Goal: Information Seeking & Learning: Learn about a topic

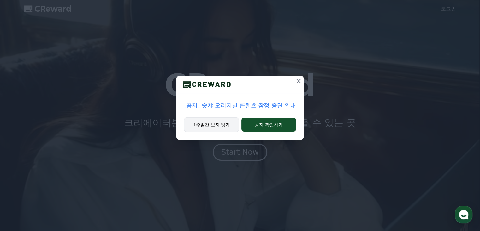
click at [221, 126] on button "1주일간 보지 않기" at bounding box center [211, 124] width 55 height 15
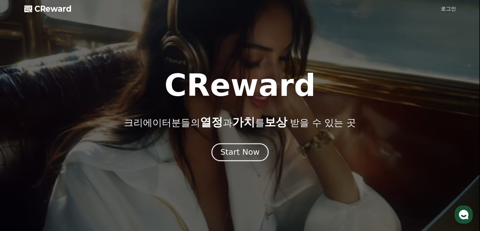
click at [233, 150] on div "Start Now" at bounding box center [239, 152] width 39 height 11
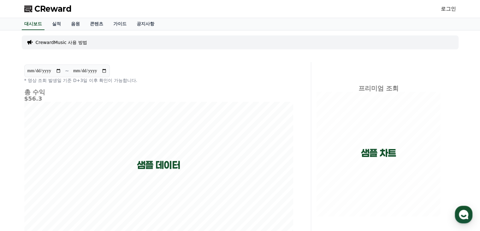
drag, startPoint x: 447, startPoint y: 8, endPoint x: 443, endPoint y: 8, distance: 4.1
click at [447, 8] on link "로그인" at bounding box center [448, 9] width 15 height 8
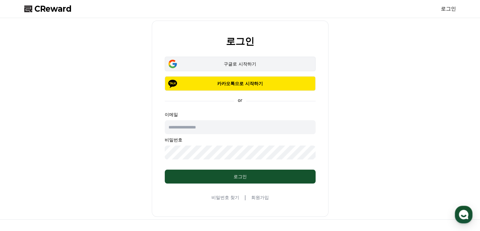
click at [230, 59] on button "구글로 시작하기" at bounding box center [240, 64] width 151 height 15
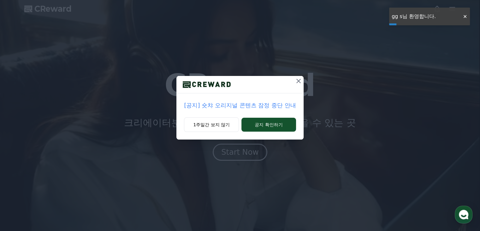
click at [295, 83] on icon at bounding box center [299, 81] width 8 height 8
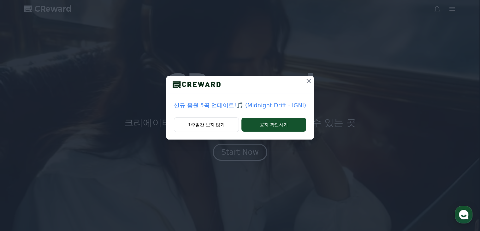
click at [307, 82] on icon at bounding box center [309, 81] width 4 height 4
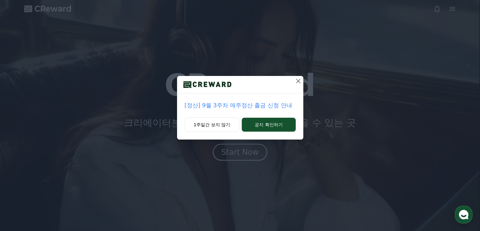
click at [299, 79] on icon at bounding box center [299, 81] width 8 height 8
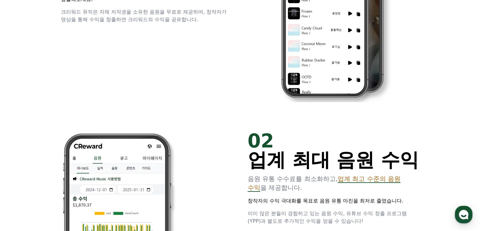
scroll to position [411, 0]
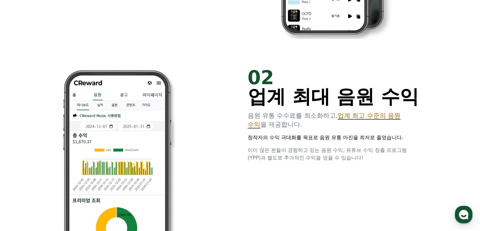
drag, startPoint x: 327, startPoint y: 157, endPoint x: 311, endPoint y: 148, distance: 18.5
click at [311, 148] on span "이미 많은 분들이 경험하고 있는 음원 수익, 유튜브 수익 창출 프로그램(YPP)과 별도로 추가적인 수익을 얻을 수 있습니다!" at bounding box center [327, 154] width 159 height 14
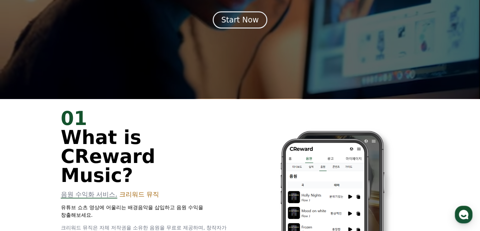
scroll to position [0, 0]
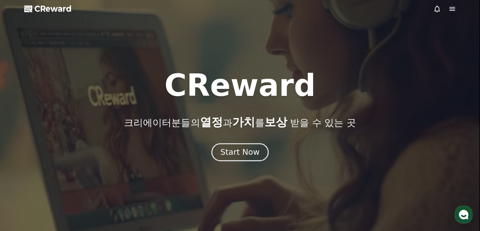
click at [234, 153] on div "Start Now" at bounding box center [239, 152] width 39 height 11
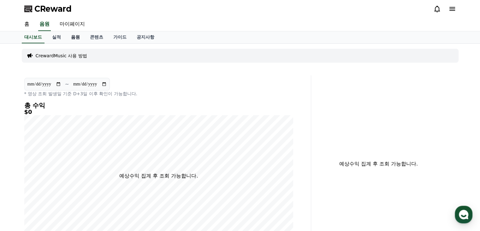
click at [76, 41] on link "음원" at bounding box center [75, 37] width 19 height 12
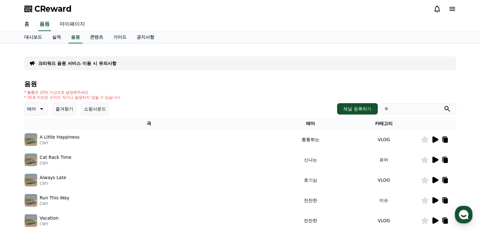
scroll to position [95, 0]
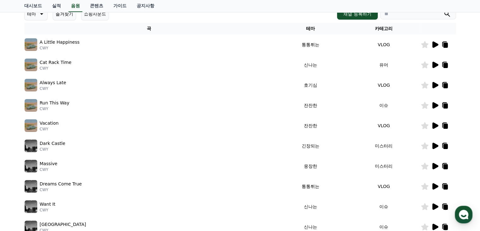
click at [330, 180] on td "통통튀는" at bounding box center [311, 186] width 74 height 20
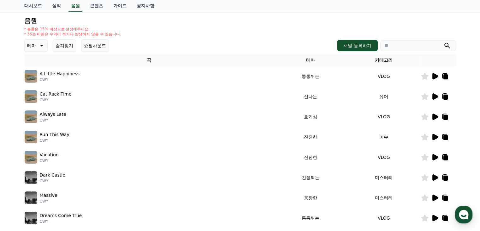
scroll to position [0, 0]
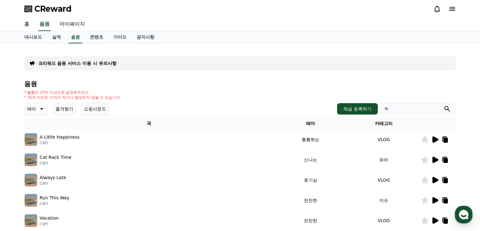
click at [412, 110] on input "search" at bounding box center [419, 108] width 76 height 11
click at [444, 105] on button "submit" at bounding box center [448, 109] width 8 height 8
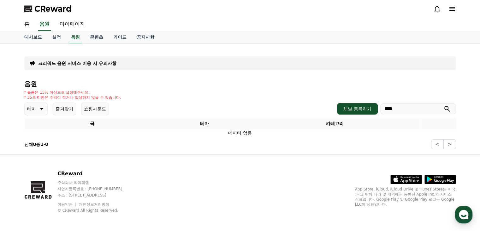
click at [411, 110] on input "****" at bounding box center [419, 108] width 76 height 11
type input "*"
click at [444, 105] on button "submit" at bounding box center [448, 109] width 8 height 8
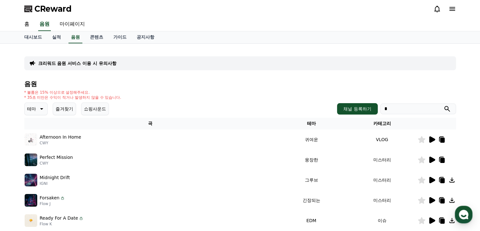
scroll to position [95, 0]
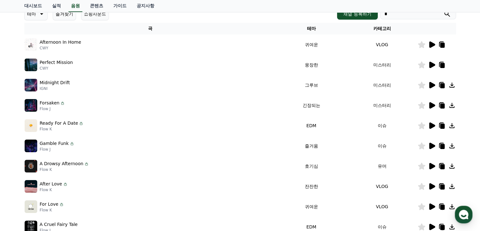
click at [432, 127] on icon at bounding box center [433, 125] width 6 height 6
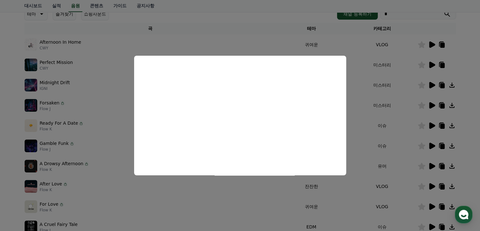
click at [355, 120] on button "close modal" at bounding box center [240, 115] width 480 height 231
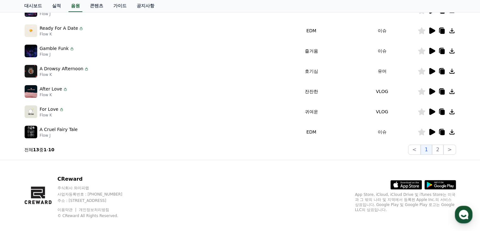
scroll to position [63, 0]
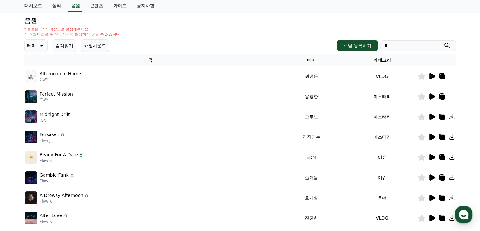
click at [396, 43] on input "*" at bounding box center [419, 45] width 76 height 11
click at [444, 42] on button "submit" at bounding box center [448, 46] width 8 height 8
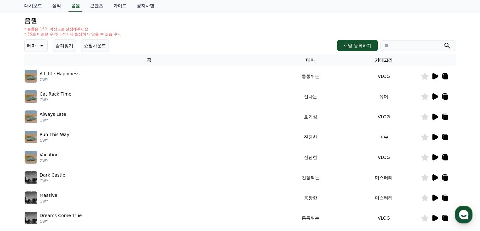
click at [40, 46] on icon at bounding box center [41, 46] width 8 height 8
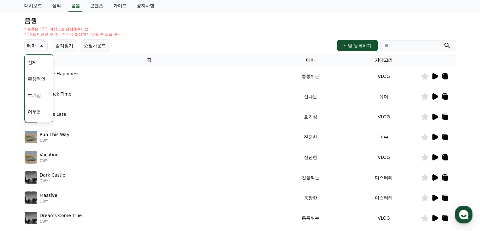
scroll to position [32, 0]
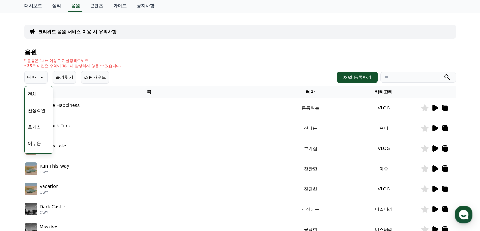
click at [150, 57] on div "음원 * 볼륨은 15% 이상으로 설정해주세요. * 35초 미만은 수익이 적거나 발생하지 않을 수 있습니다. 테마 테마 전체 환상적인 호기심 어…" at bounding box center [240, 181] width 432 height 264
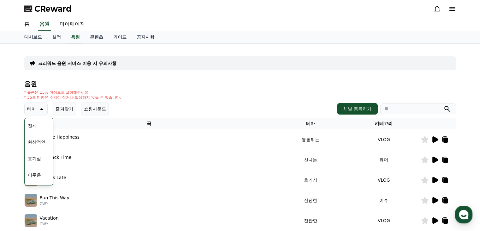
click at [298, 99] on div "* 볼륨은 15% 이상으로 설정해주세요. * 35초 미만은 수익이 적거나 발생하지 않을 수 있습니다." at bounding box center [240, 95] width 432 height 10
click at [40, 177] on button "코믹한" at bounding box center [34, 177] width 18 height 14
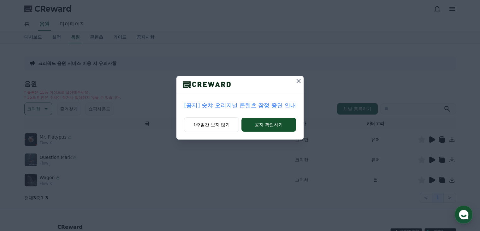
click at [300, 79] on icon at bounding box center [299, 81] width 4 height 4
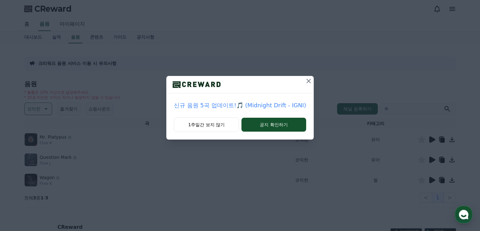
click at [305, 84] on icon at bounding box center [309, 81] width 8 height 8
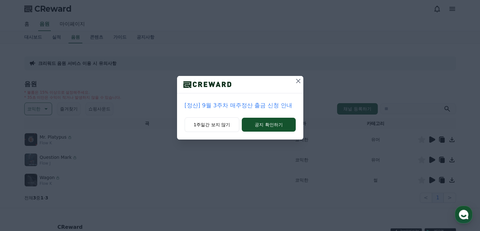
click at [297, 82] on icon at bounding box center [299, 81] width 8 height 8
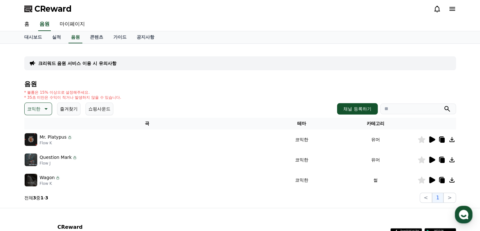
click at [431, 141] on icon at bounding box center [433, 139] width 6 height 6
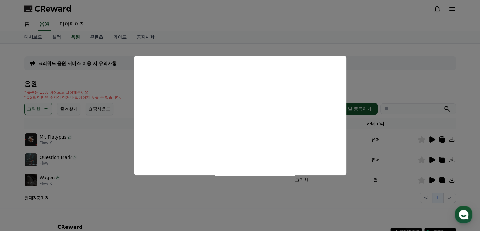
click at [390, 124] on button "close modal" at bounding box center [240, 115] width 480 height 231
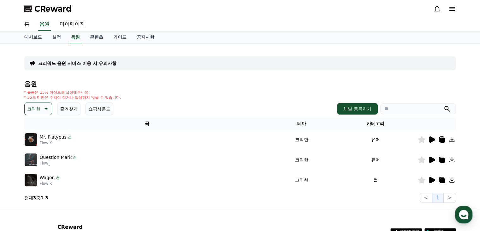
click at [38, 113] on button "코믹한" at bounding box center [38, 108] width 28 height 13
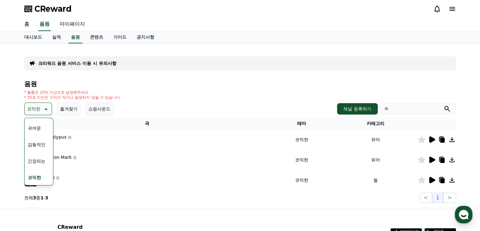
click at [40, 127] on button "귀여운" at bounding box center [34, 128] width 18 height 14
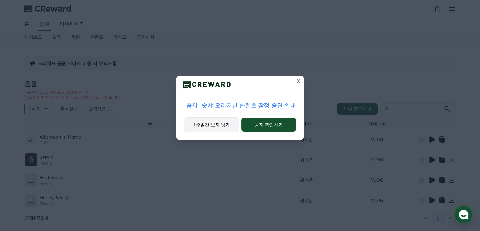
click at [218, 124] on button "1주일간 보지 않기" at bounding box center [211, 124] width 55 height 15
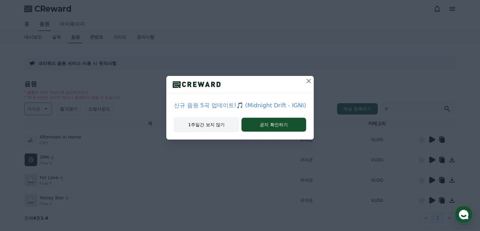
click at [218, 124] on button "1주일간 보지 않기" at bounding box center [206, 124] width 65 height 15
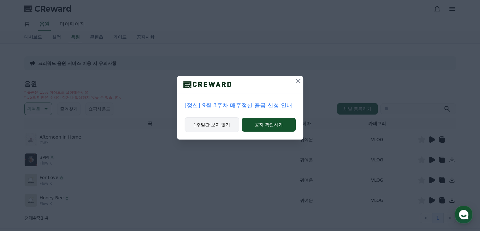
click at [218, 124] on button "1주일간 보지 않기" at bounding box center [212, 124] width 55 height 15
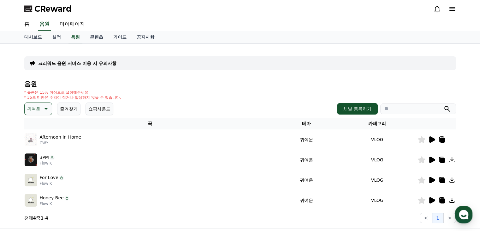
click at [432, 159] on icon at bounding box center [433, 159] width 6 height 6
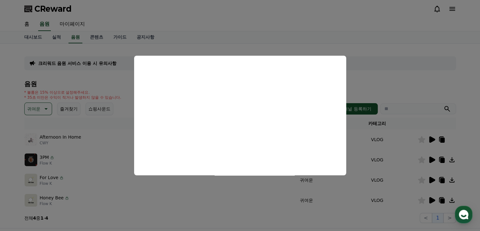
click at [68, 72] on button "close modal" at bounding box center [240, 115] width 480 height 231
